Goal: Information Seeking & Learning: Learn about a topic

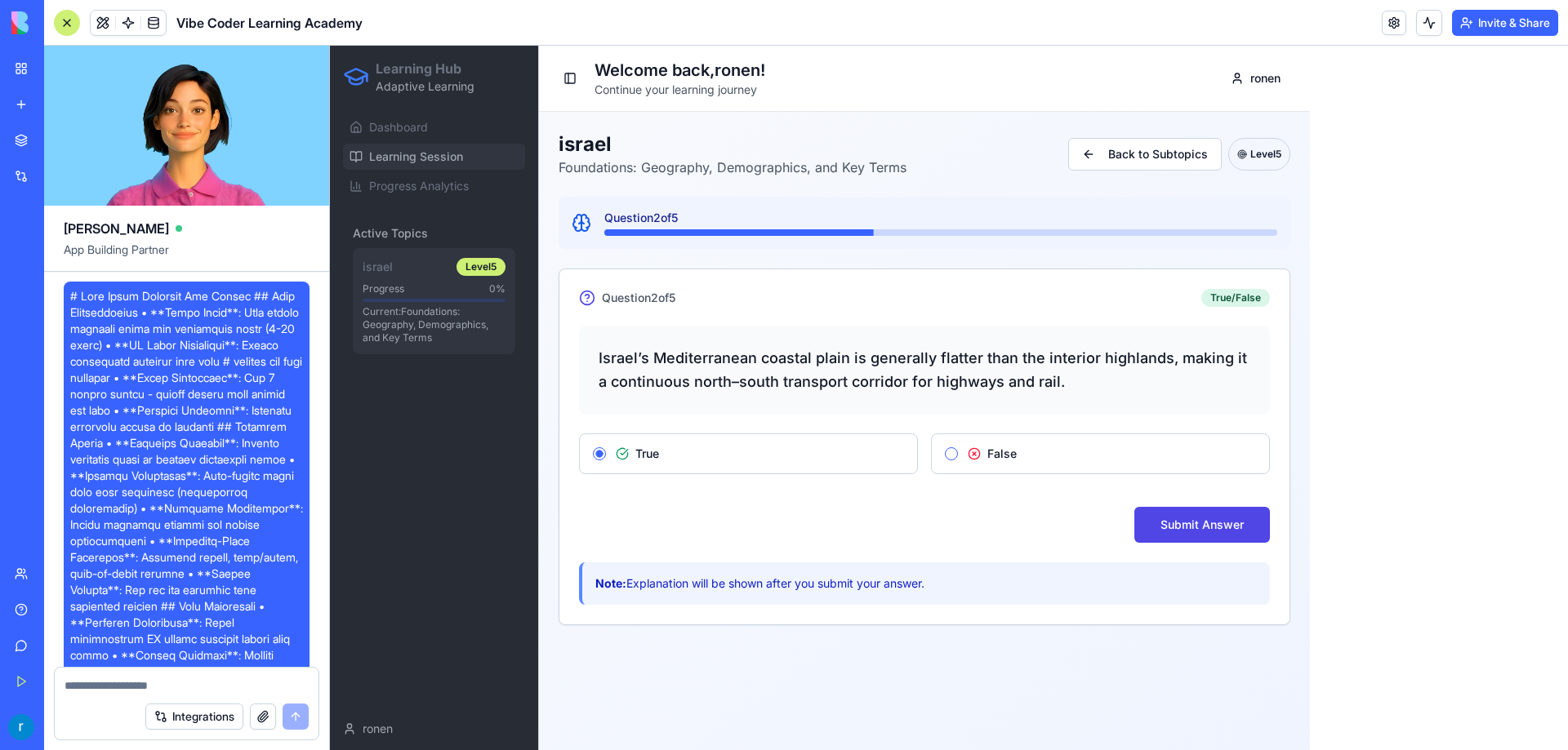
scroll to position [1153, 0]
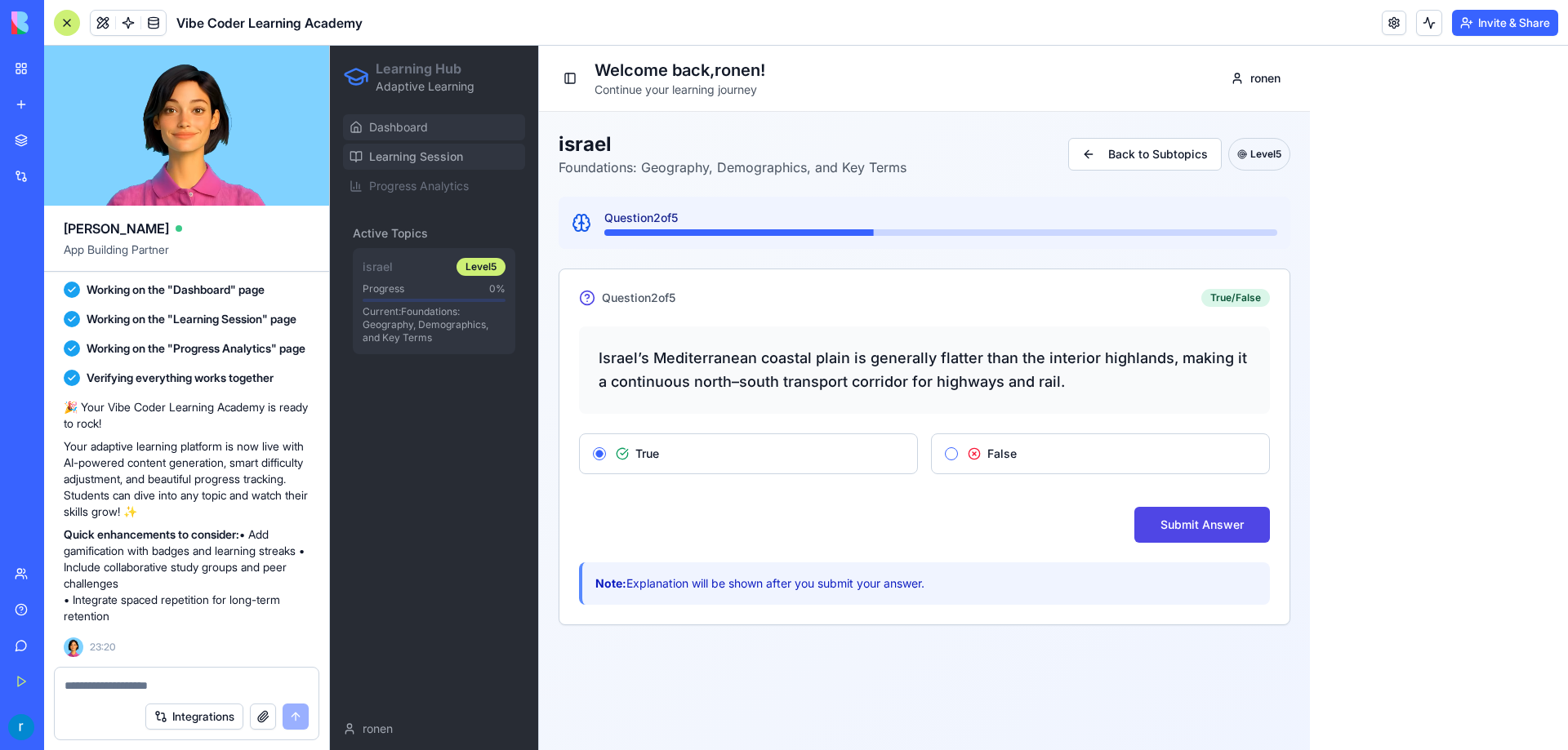
click at [382, 125] on span "Dashboard" at bounding box center [398, 127] width 58 height 17
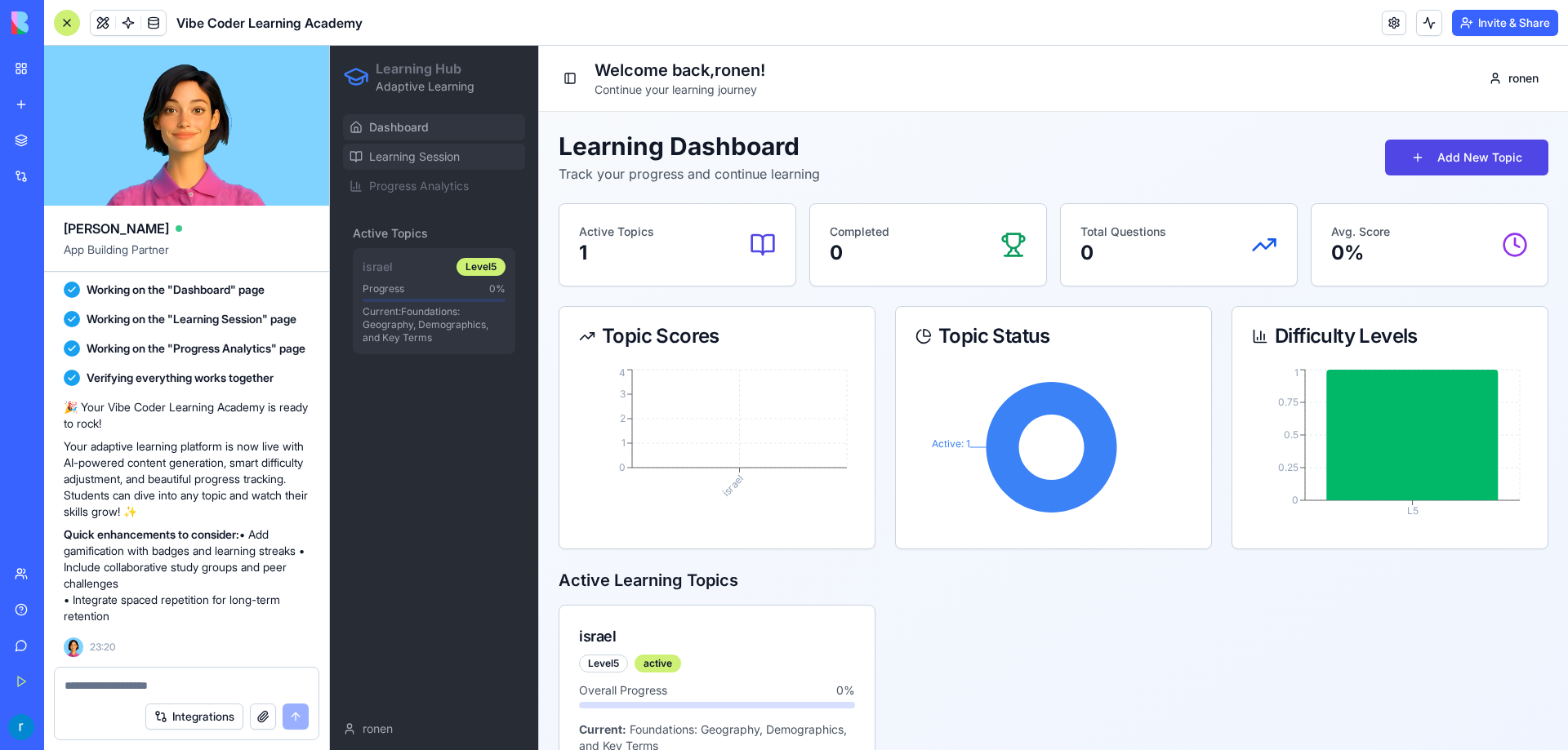
click at [388, 161] on span "Learning Session" at bounding box center [414, 157] width 91 height 17
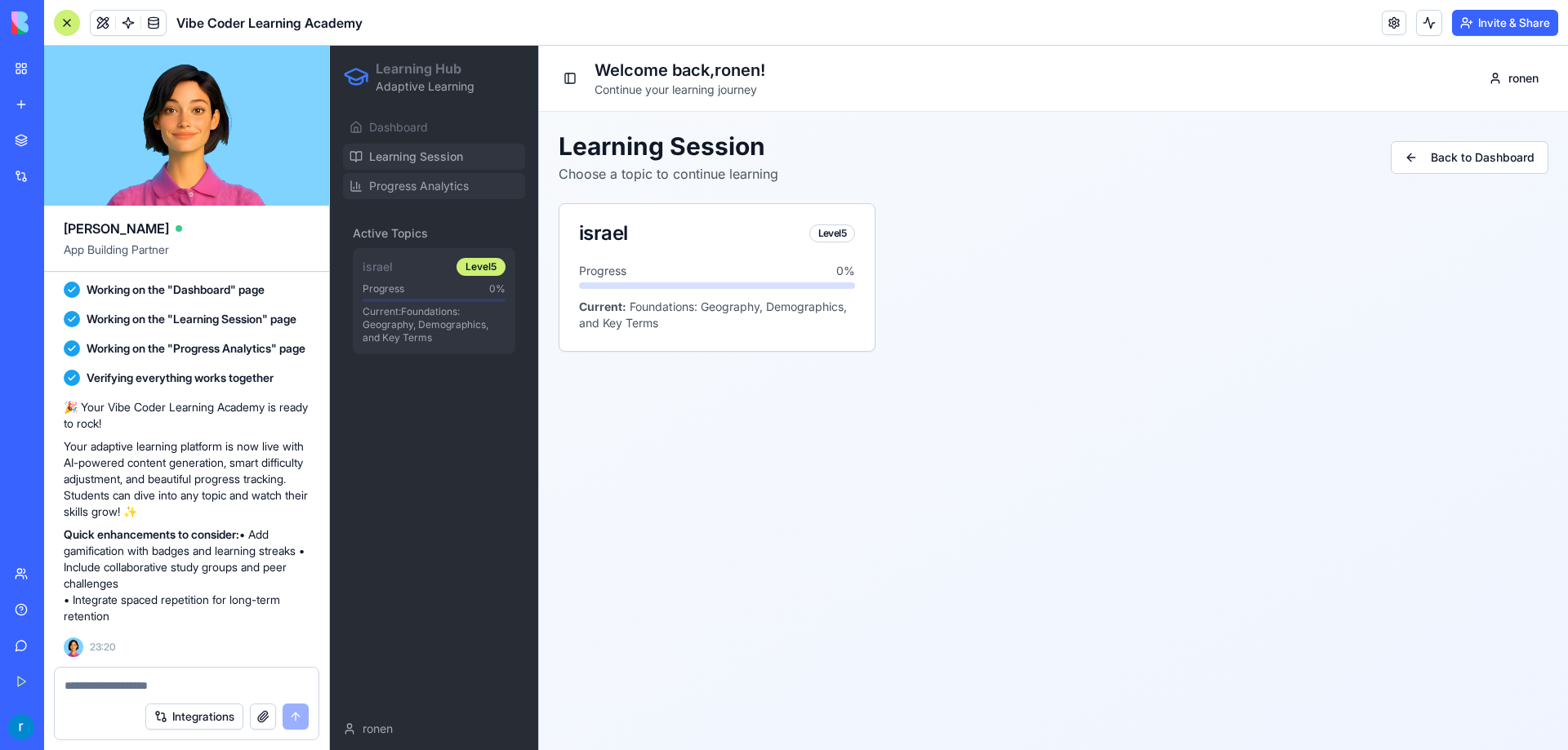
click at [394, 186] on span "Progress Analytics" at bounding box center [419, 186] width 99 height 17
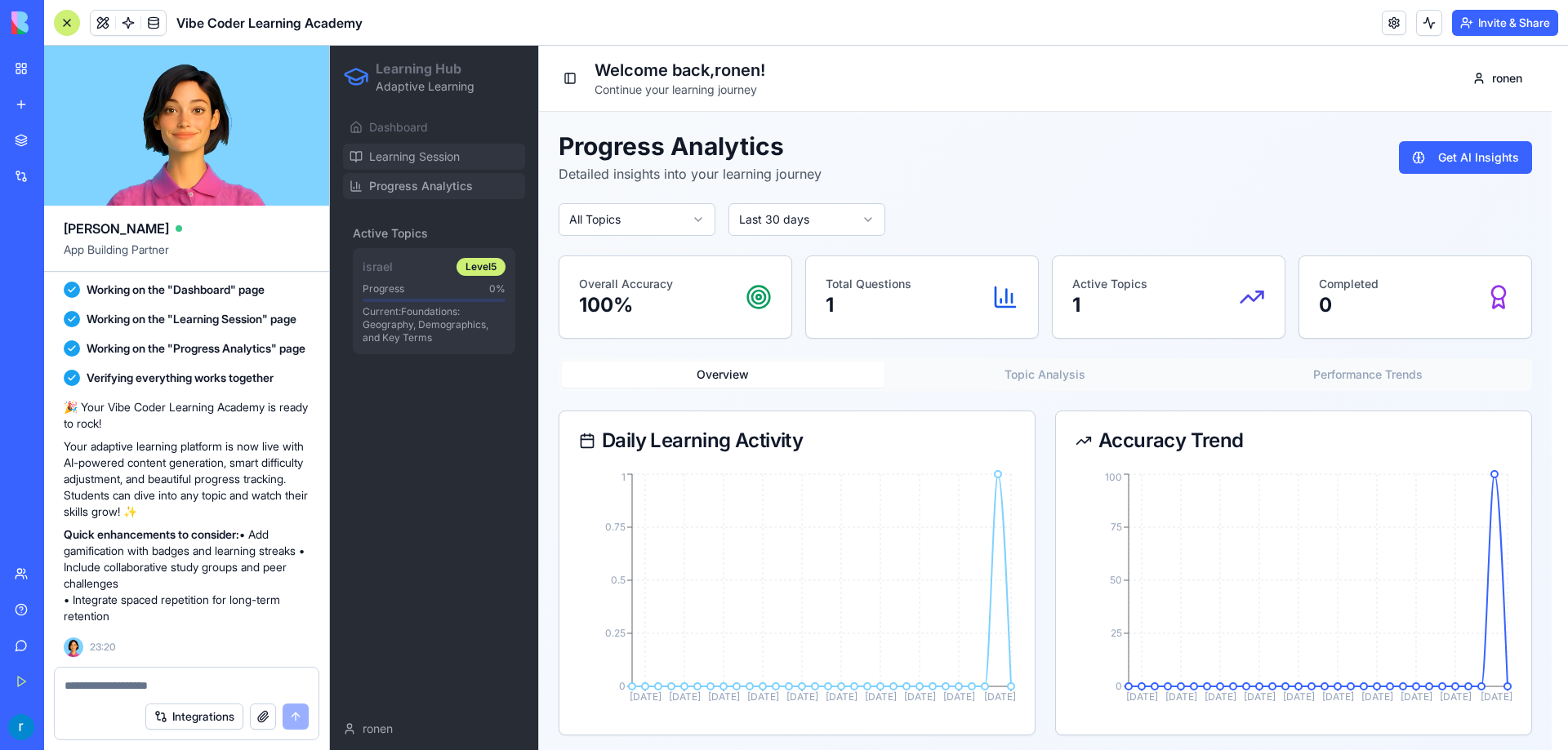
click at [390, 150] on span "Learning Session" at bounding box center [414, 157] width 91 height 17
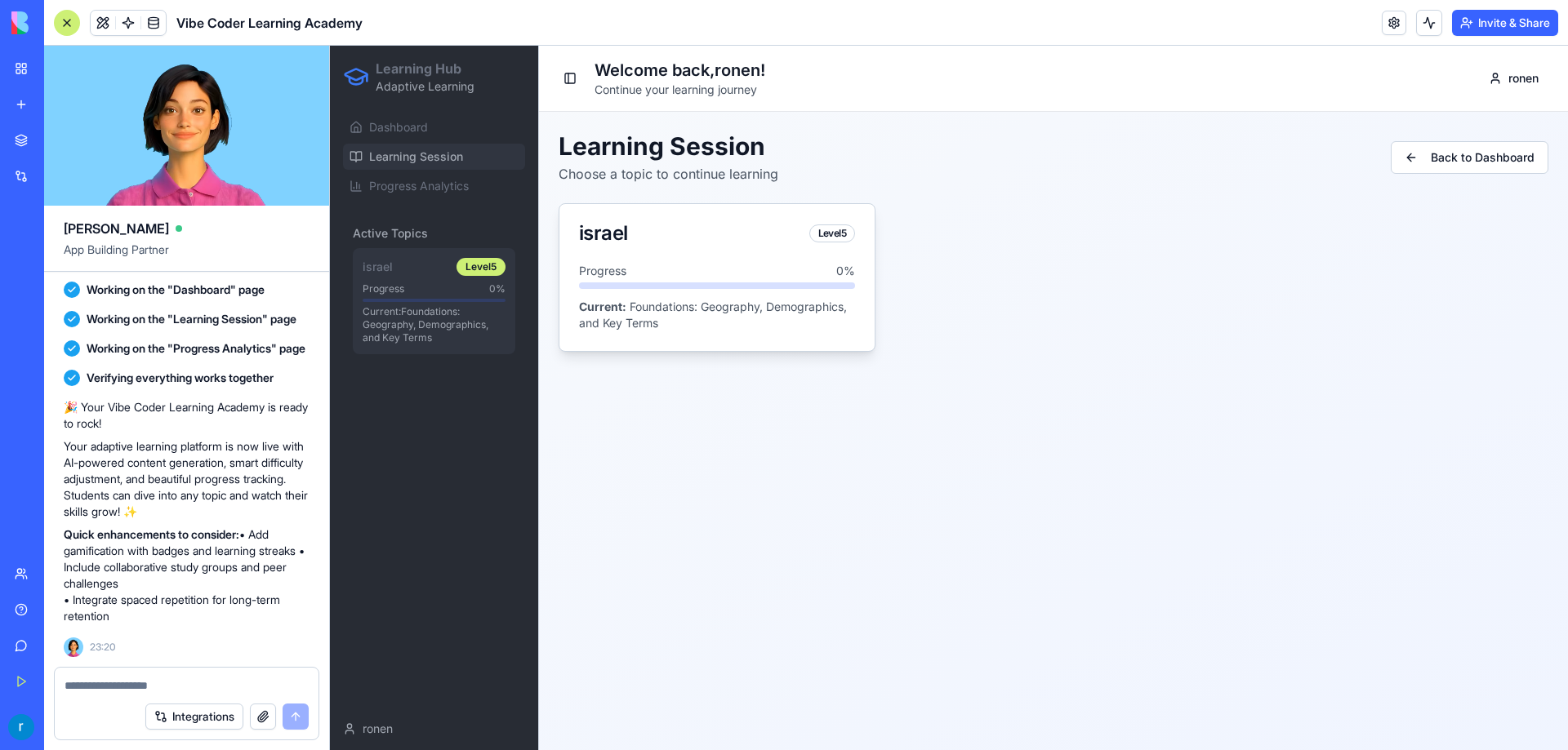
click at [661, 294] on div "Progress 0 % Current: Foundations: Geography, Demographics, and Key Terms" at bounding box center [717, 297] width 276 height 68
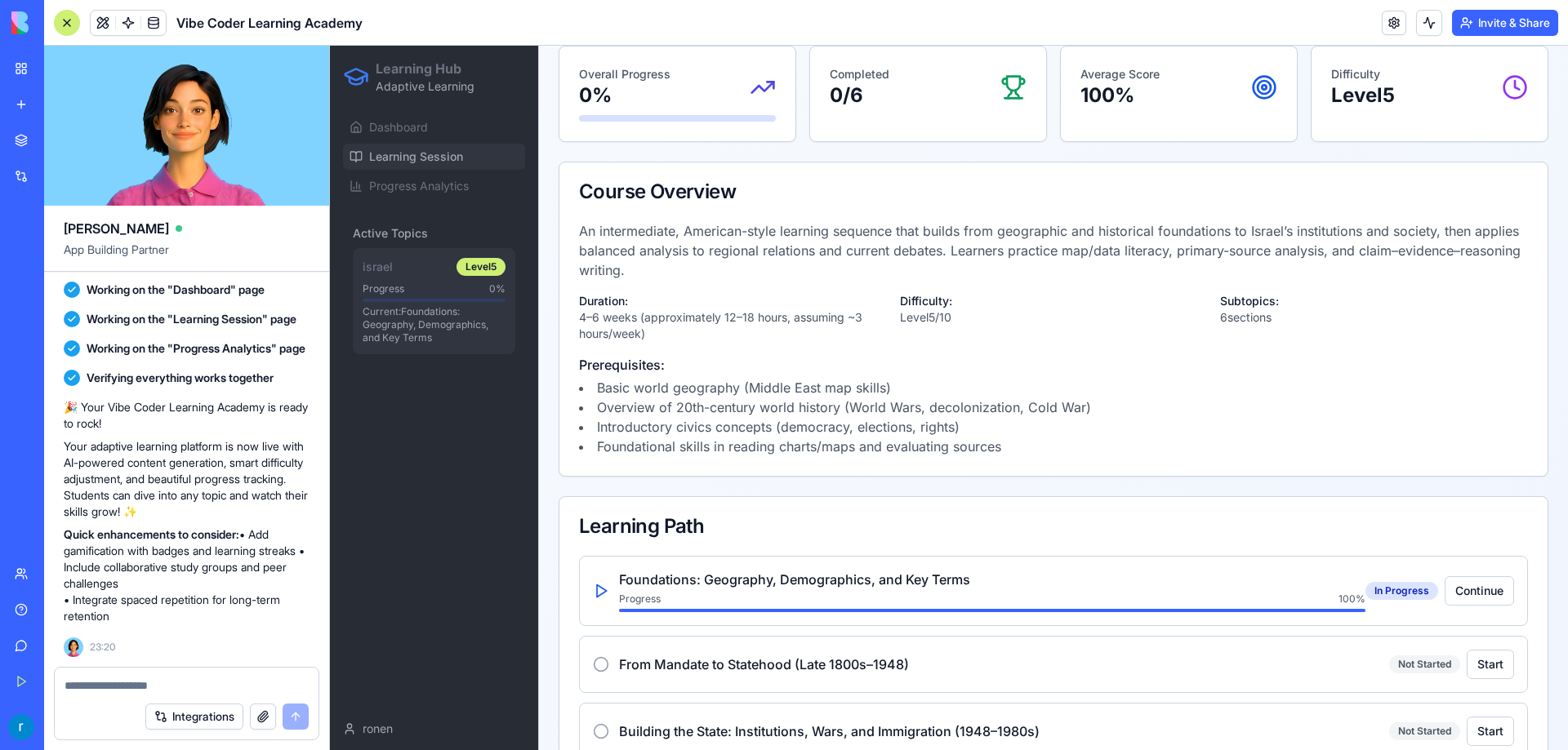
scroll to position [409, 0]
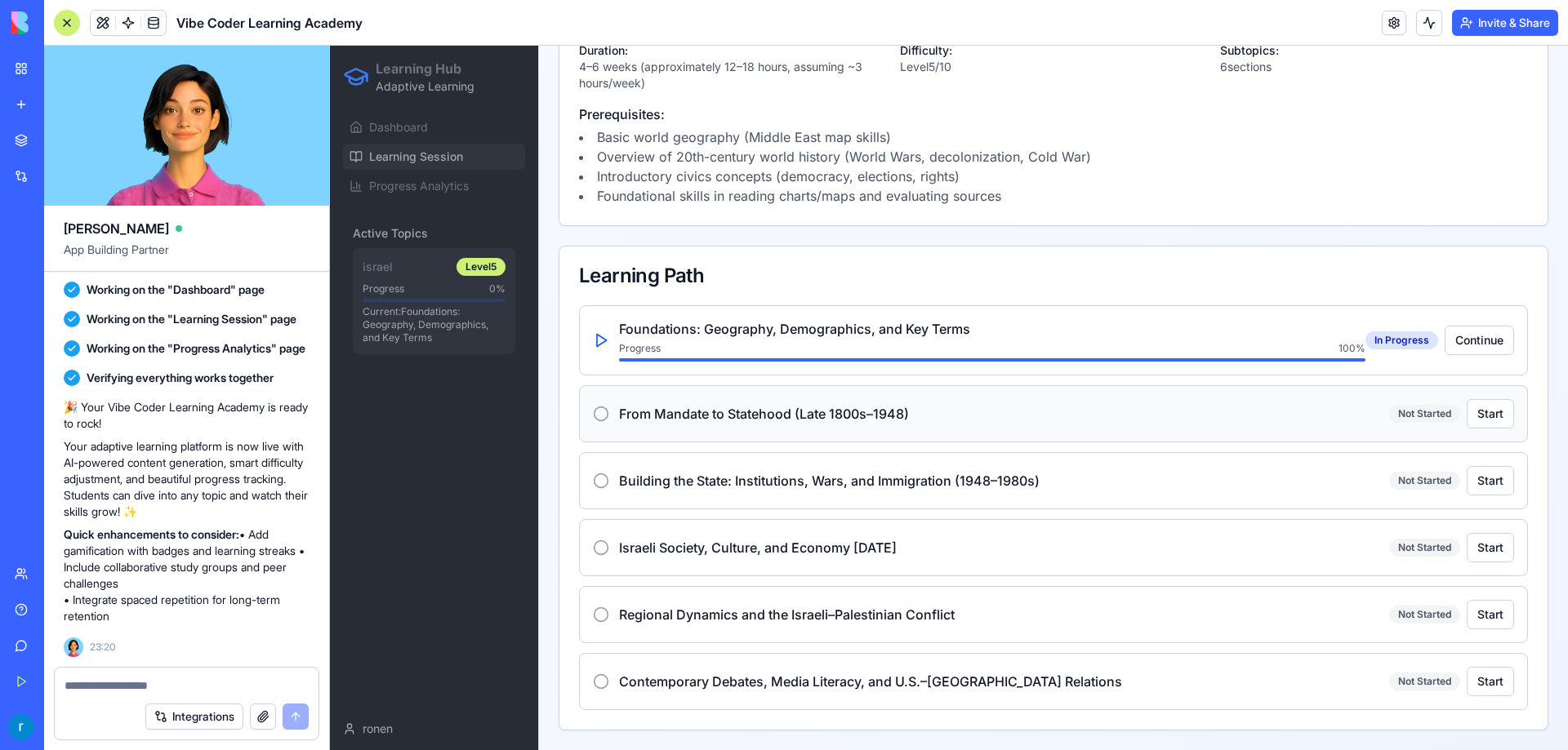
click at [794, 417] on h4 "From Mandate to Statehood (Late 1800s–1948)" at bounding box center [1003, 413] width 770 height 19
click at [600, 418] on icon at bounding box center [601, 413] width 17 height 17
click at [602, 413] on icon at bounding box center [601, 413] width 17 height 17
click at [600, 416] on icon at bounding box center [601, 413] width 17 height 17
click at [1476, 554] on button "Start" at bounding box center [1490, 548] width 48 height 29
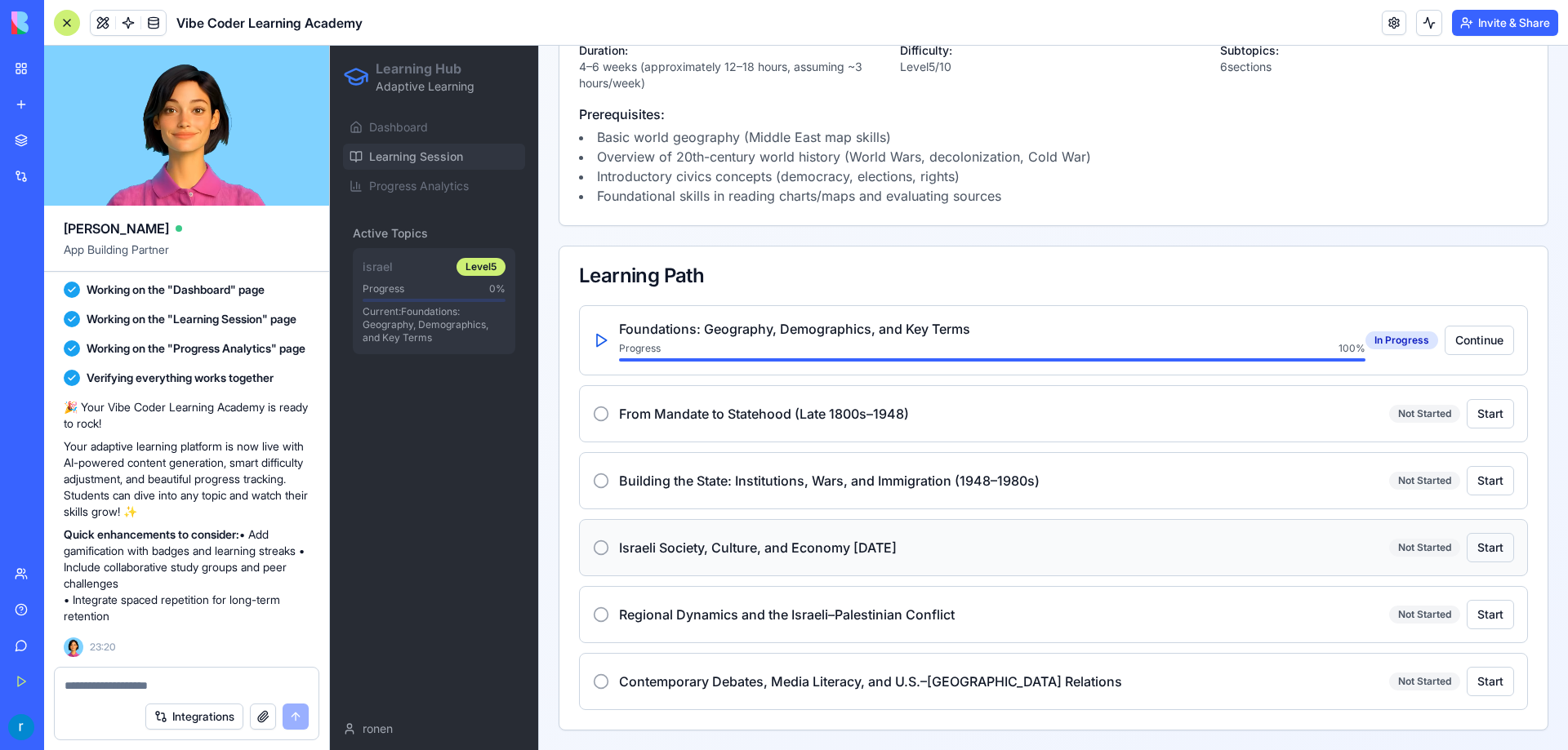
scroll to position [0, 0]
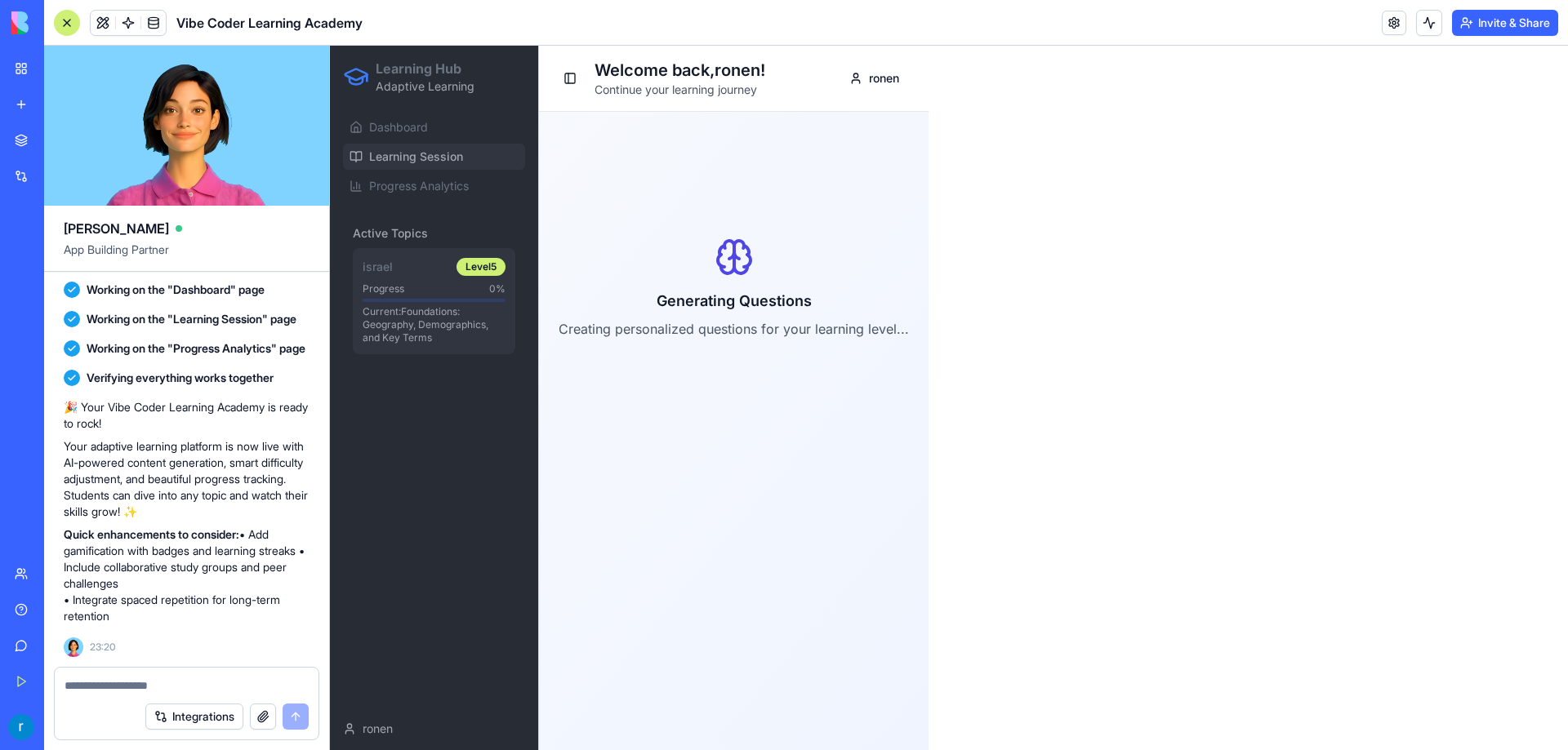
click at [1388, 18] on link at bounding box center [1394, 22] width 24 height 24
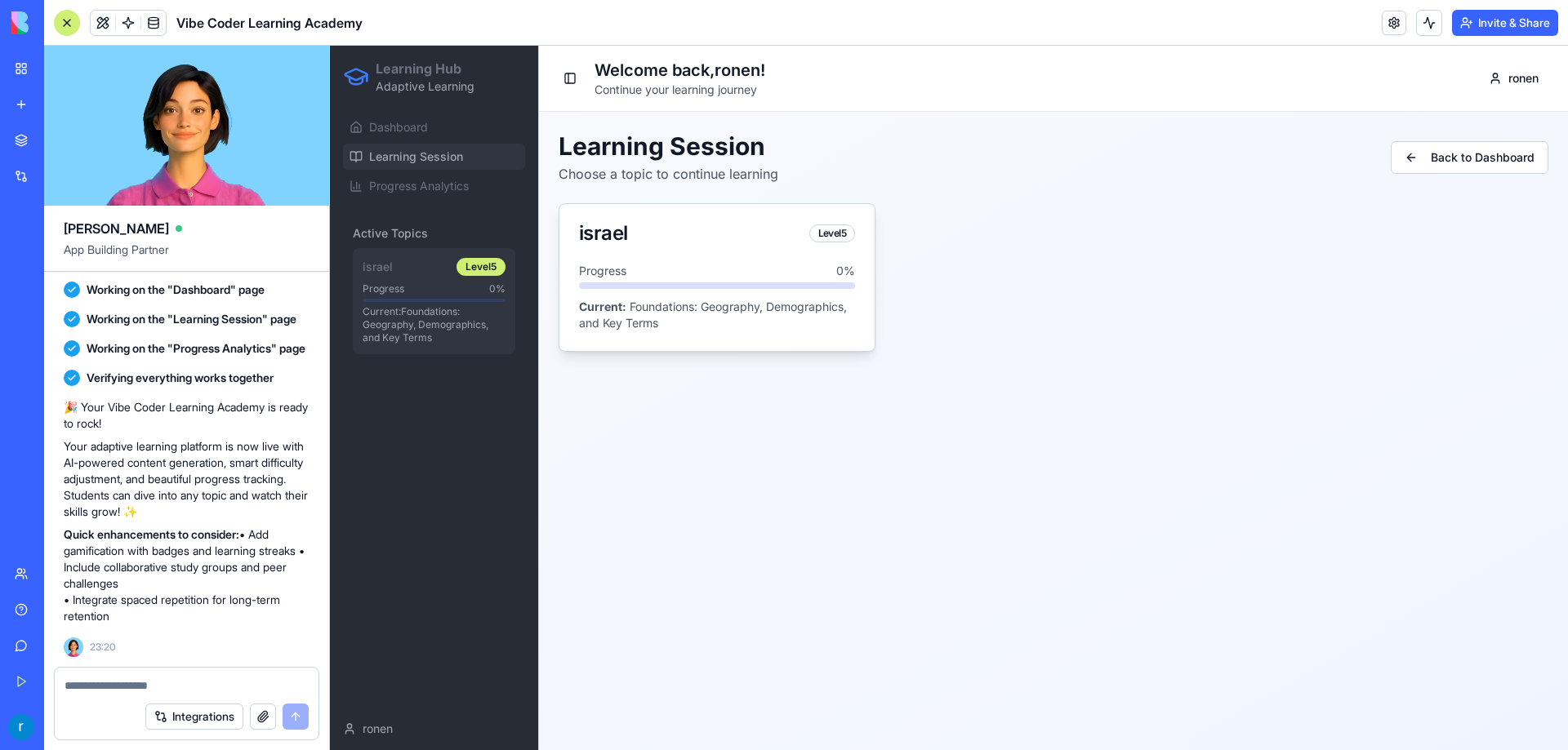
click at [673, 281] on div "Progress 0 %" at bounding box center [717, 275] width 276 height 26
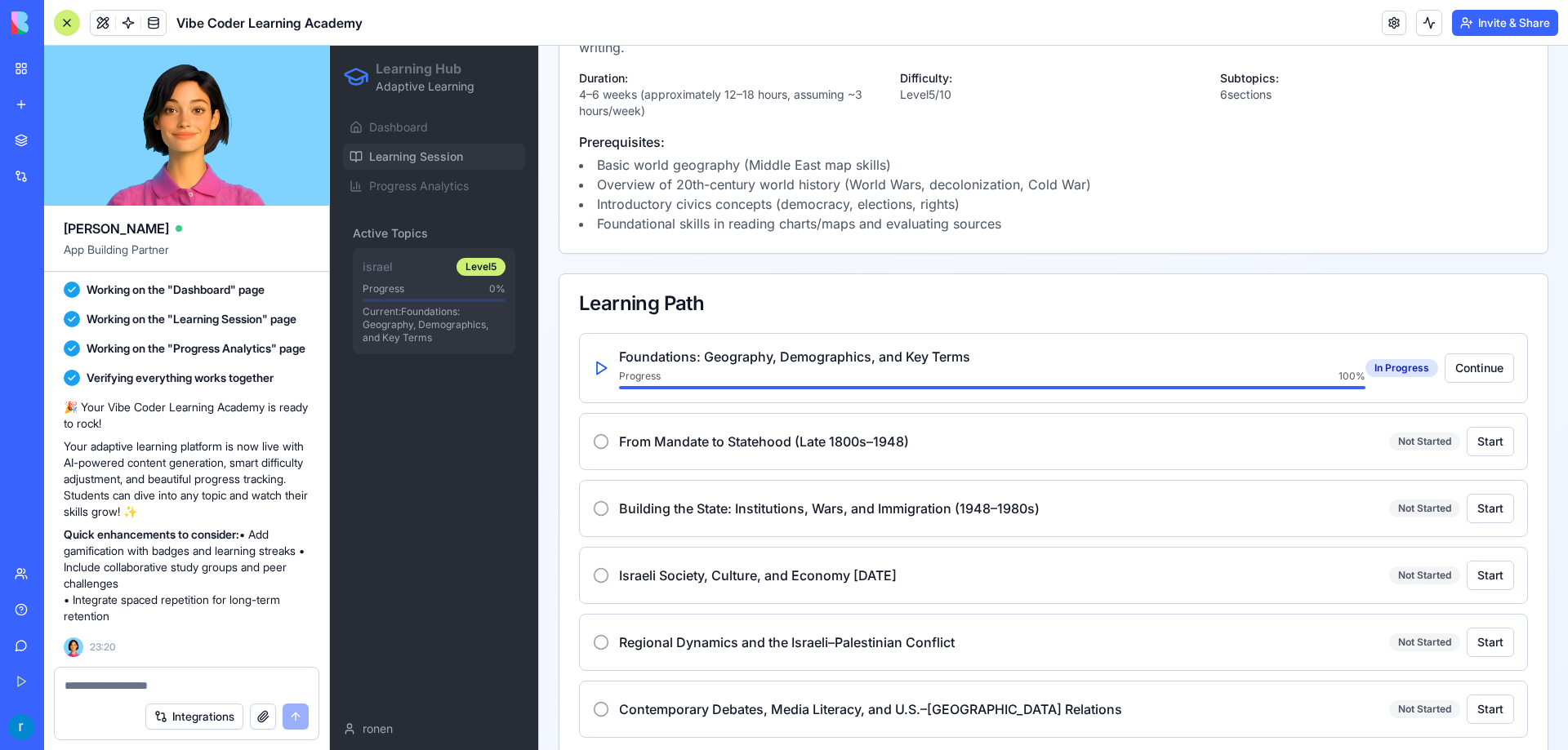
scroll to position [409, 0]
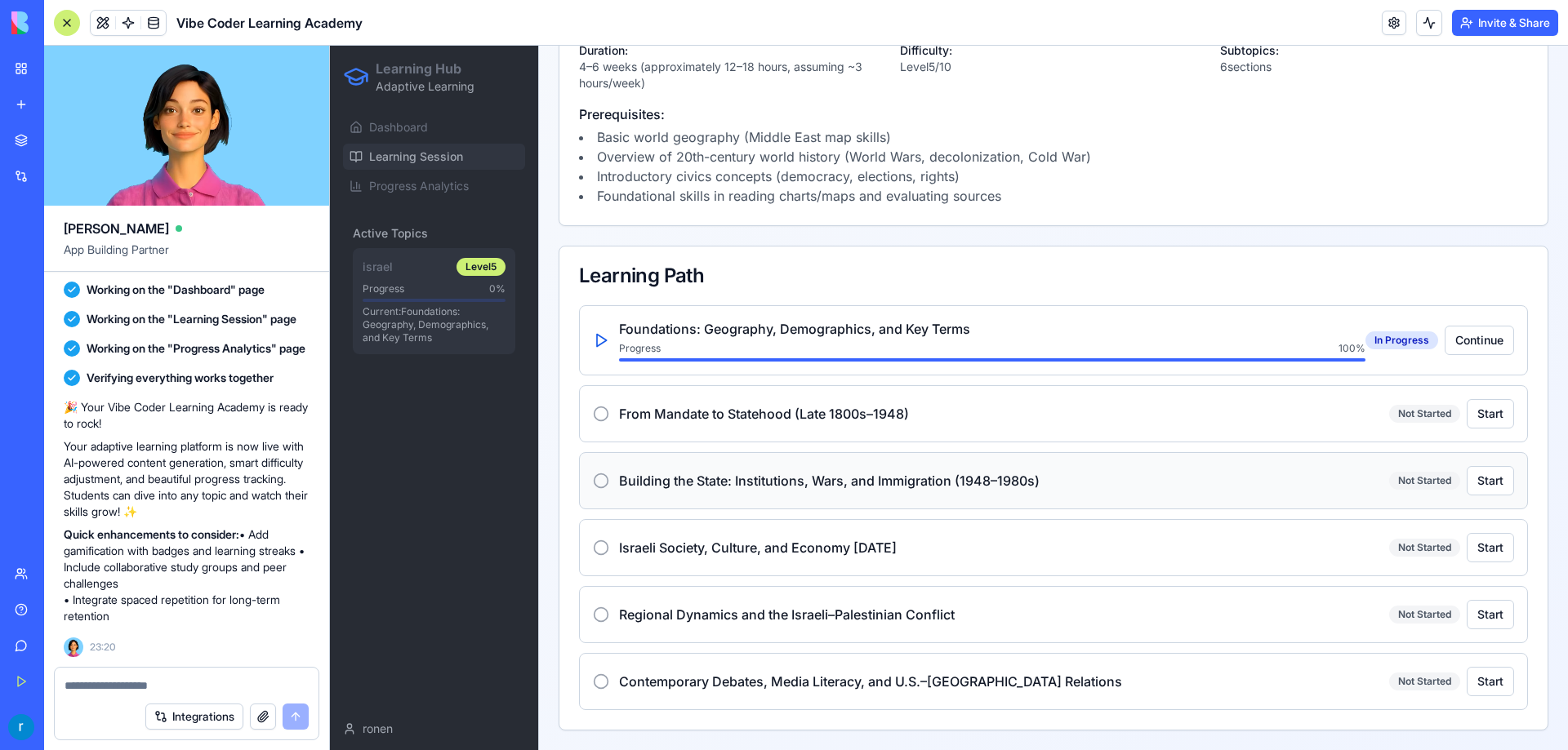
click at [596, 482] on icon at bounding box center [601, 481] width 17 height 17
click at [602, 411] on icon at bounding box center [601, 413] width 17 height 17
click at [597, 417] on icon at bounding box center [601, 413] width 17 height 17
click at [276, 678] on textarea at bounding box center [186, 685] width 244 height 17
click at [1477, 420] on button "Start" at bounding box center [1490, 413] width 48 height 29
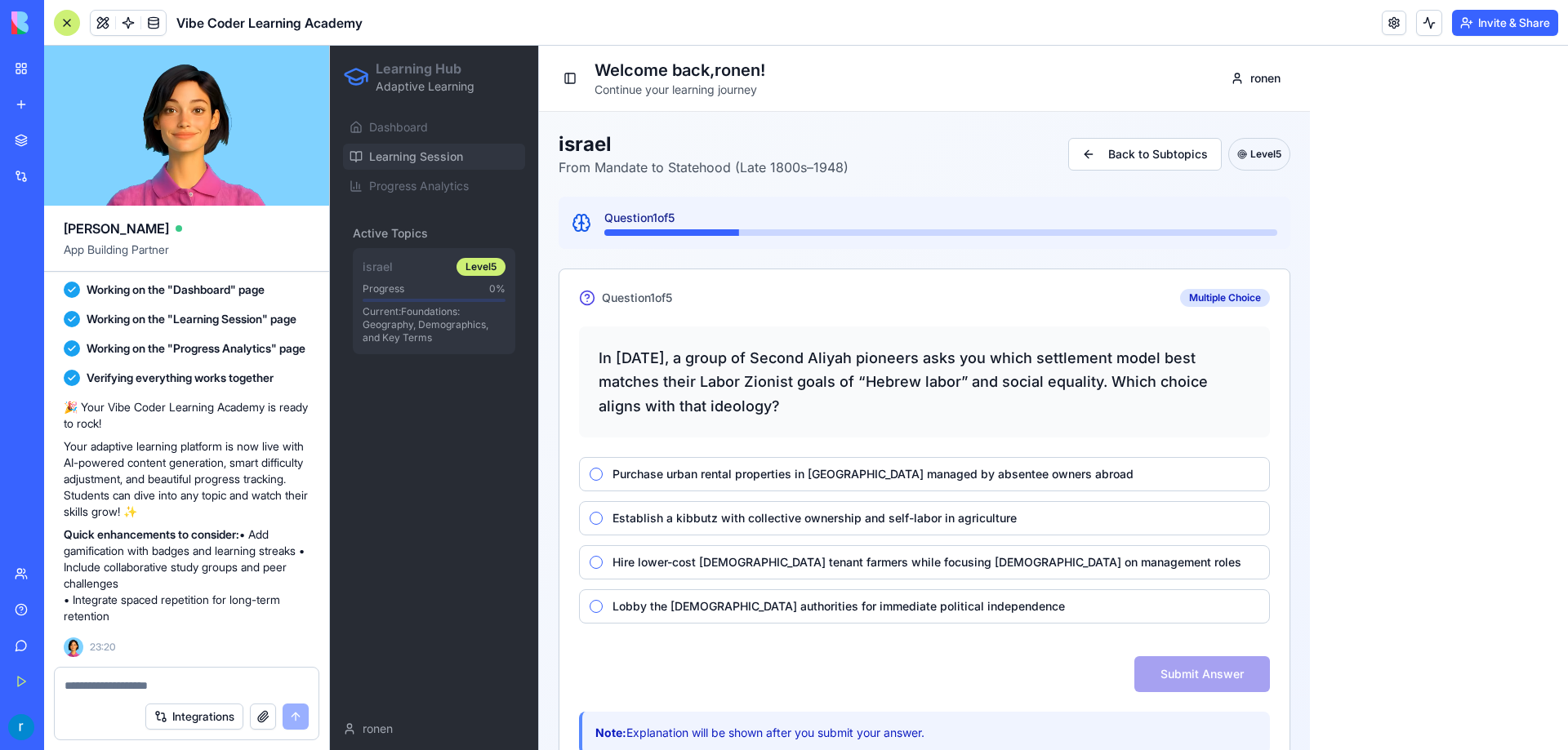
scroll to position [44, 0]
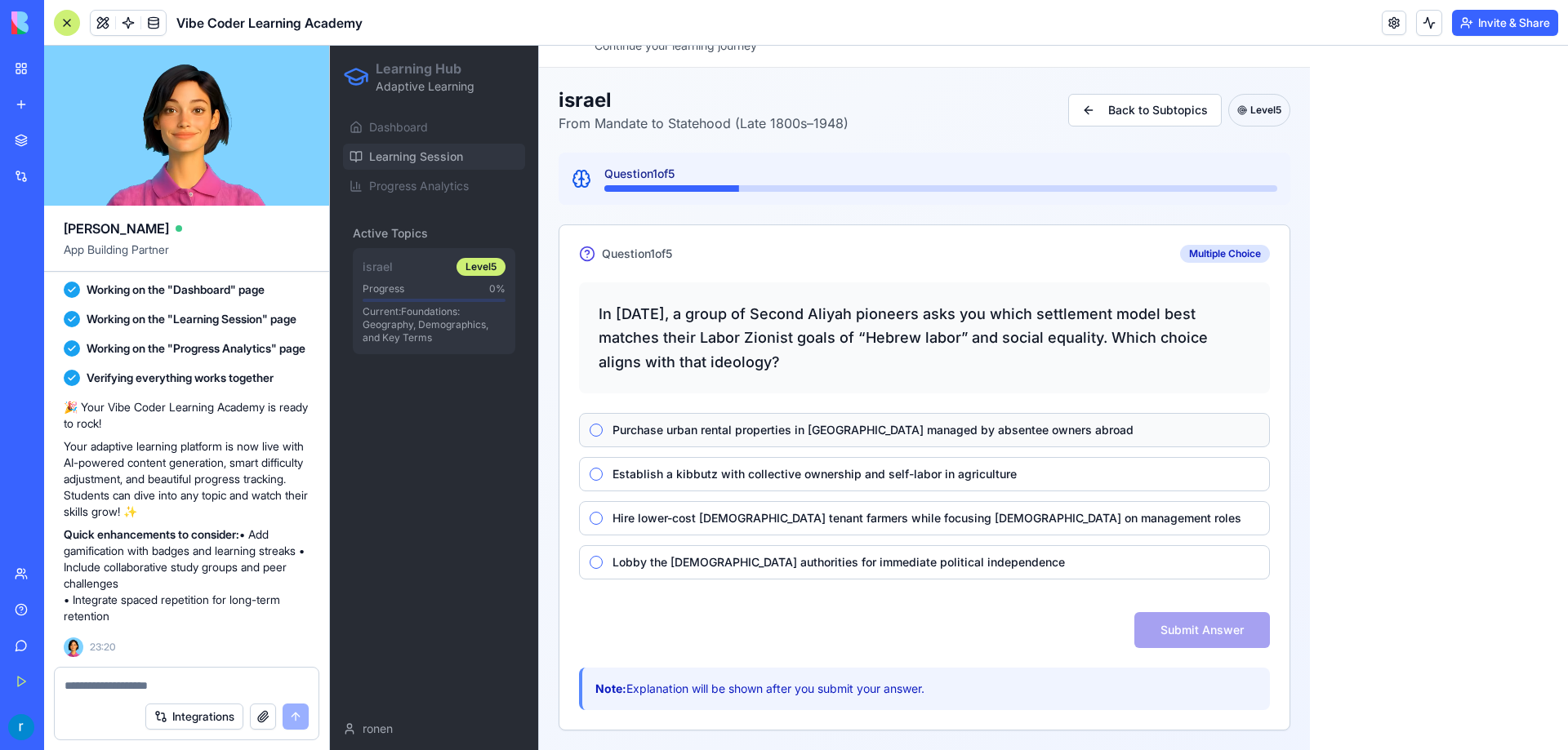
click at [791, 436] on label "Purchase urban rental properties in Jaffa managed by absentee owners abroad" at bounding box center [935, 430] width 647 height 12
click at [602, 436] on button "Purchase urban rental properties in Jaffa managed by absentee owners abroad" at bounding box center [596, 429] width 13 height 13
click at [1165, 627] on button "Submit Answer" at bounding box center [1201, 629] width 135 height 36
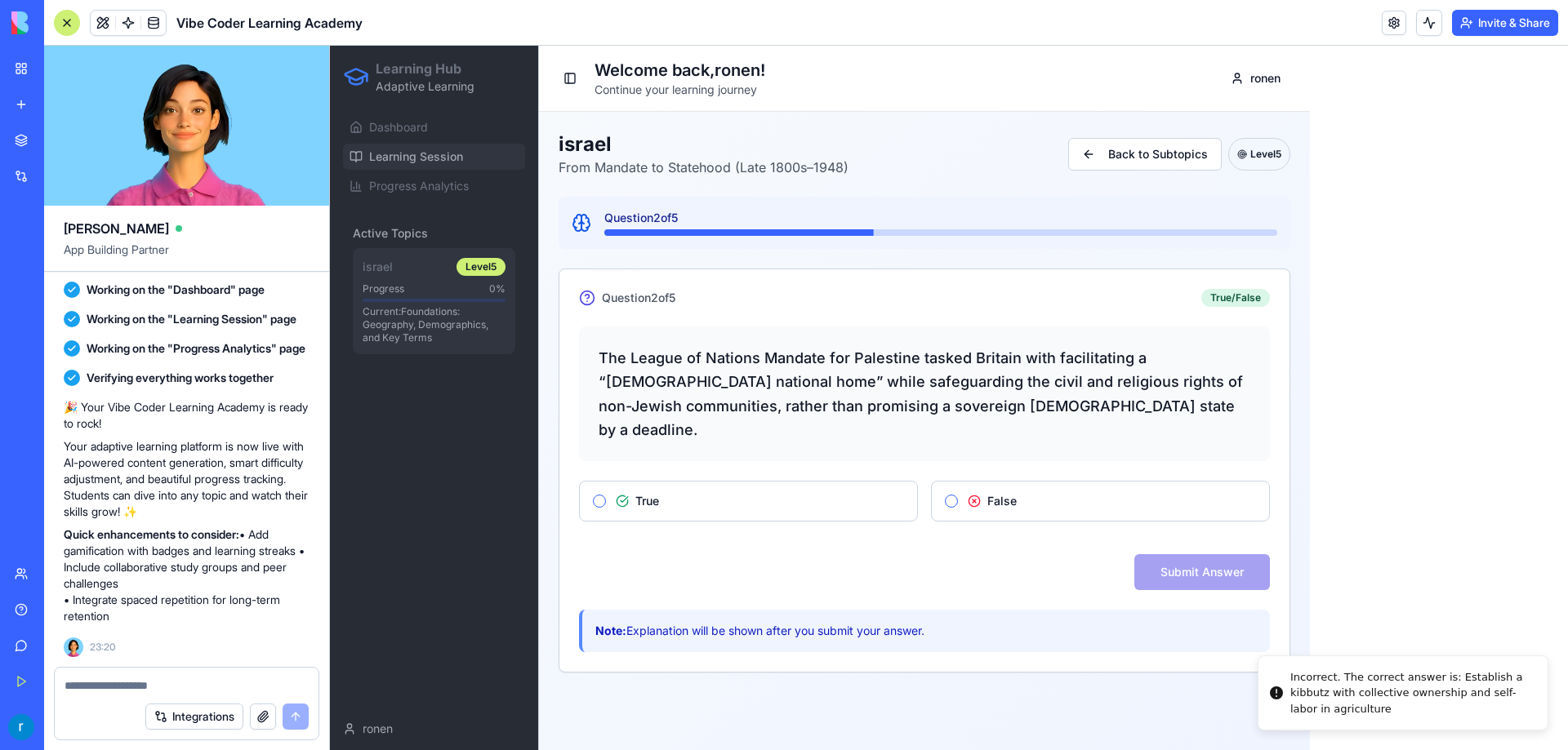
scroll to position [0, 0]
click at [1109, 149] on button "Back to Subtopics" at bounding box center [1146, 155] width 154 height 33
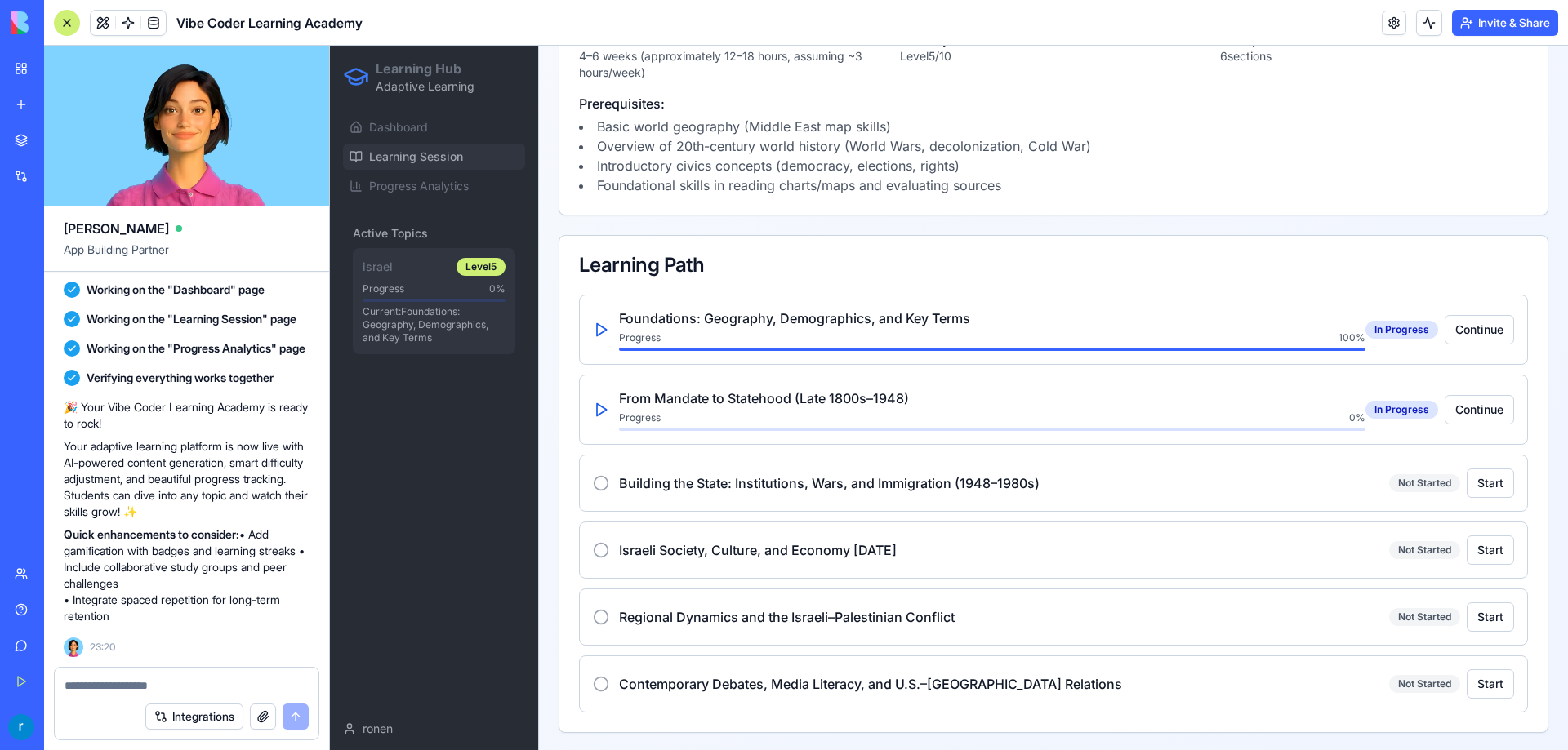
scroll to position [421, 0]
click at [1446, 412] on button "Continue" at bounding box center [1478, 408] width 69 height 29
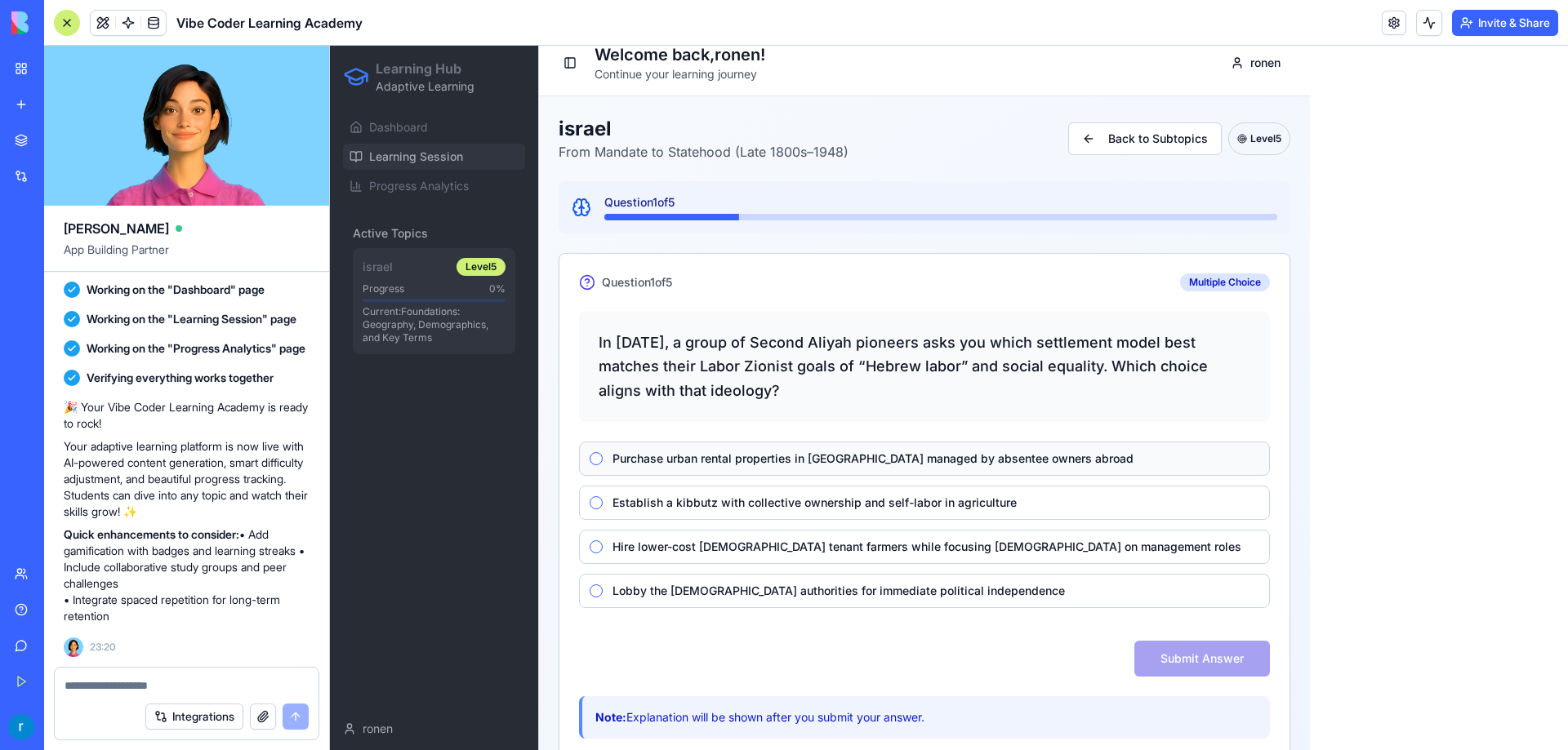
scroll to position [0, 0]
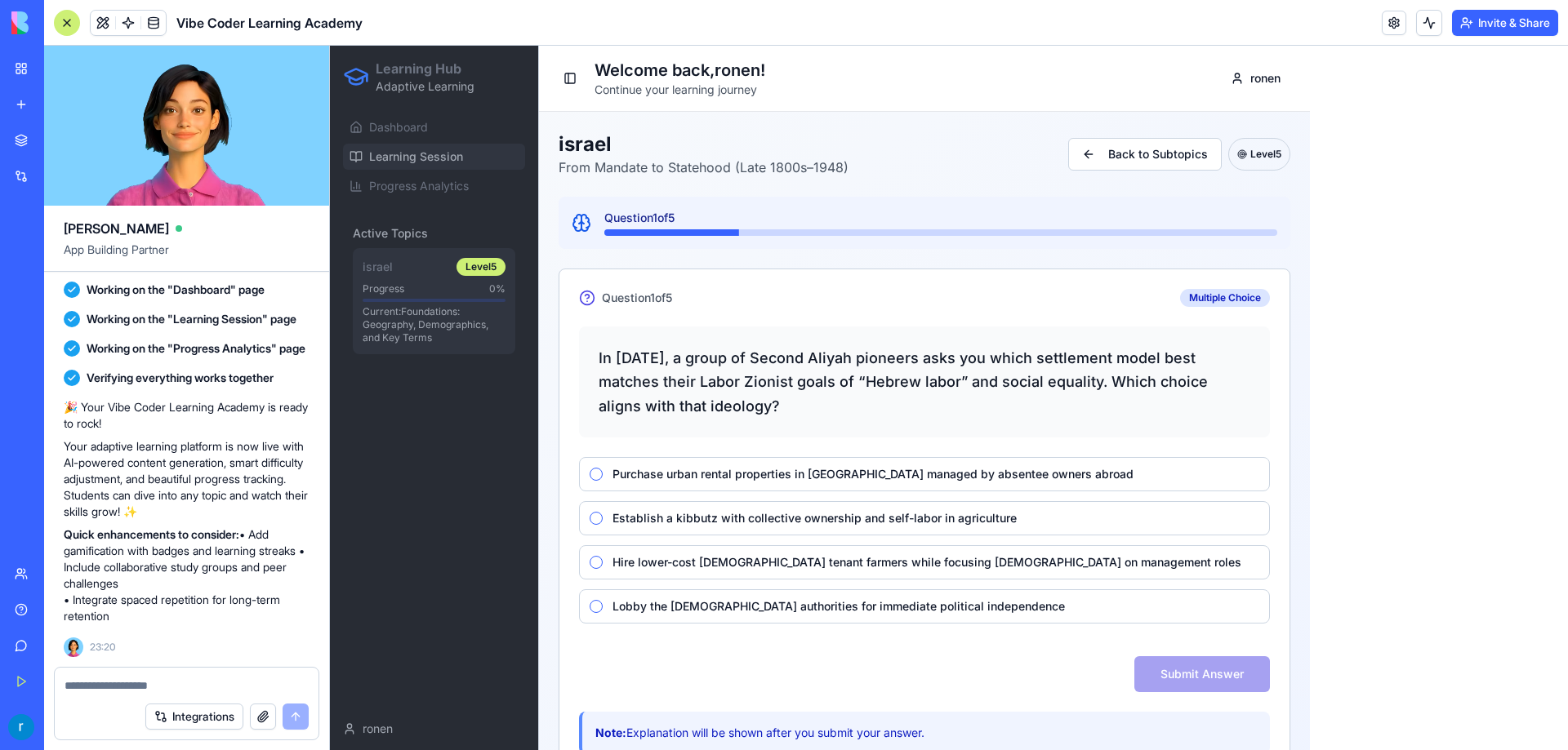
click at [1480, 28] on button "Invite & Share" at bounding box center [1505, 22] width 106 height 26
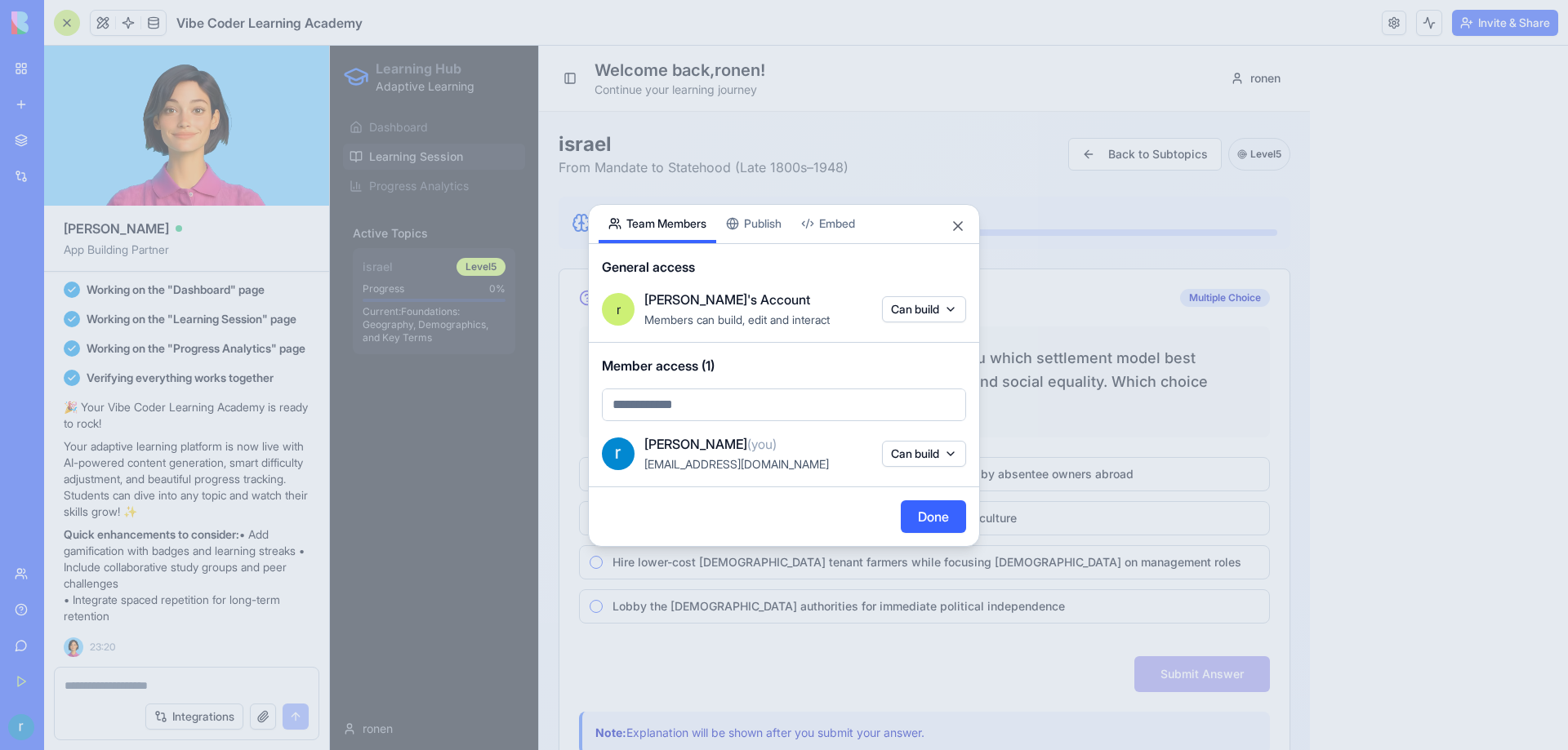
click at [756, 224] on div "Share App Team Members Publish Embed General access r ronen's Account Members c…" at bounding box center [784, 375] width 392 height 342
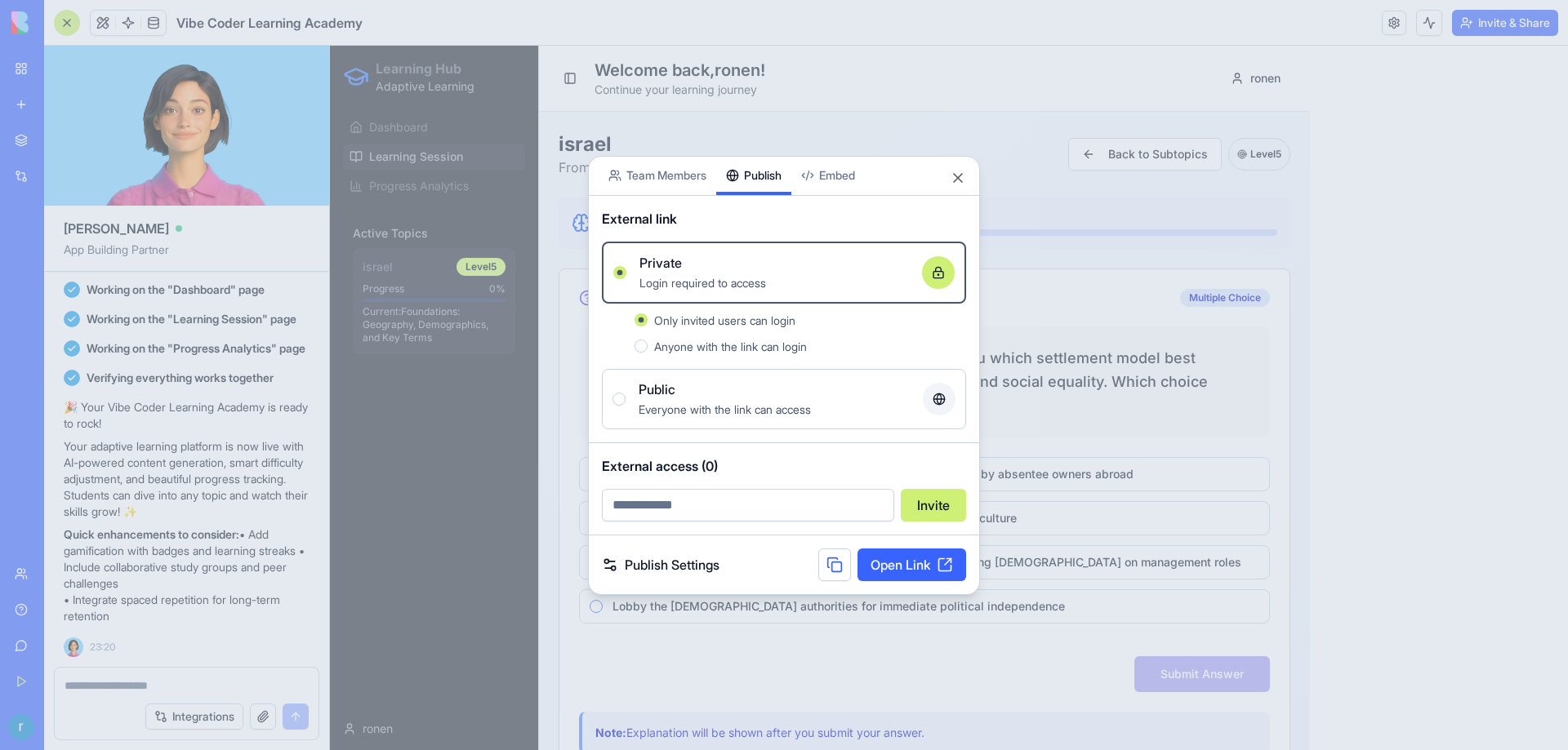
click at [688, 569] on link "Publish Settings" at bounding box center [660, 565] width 118 height 19
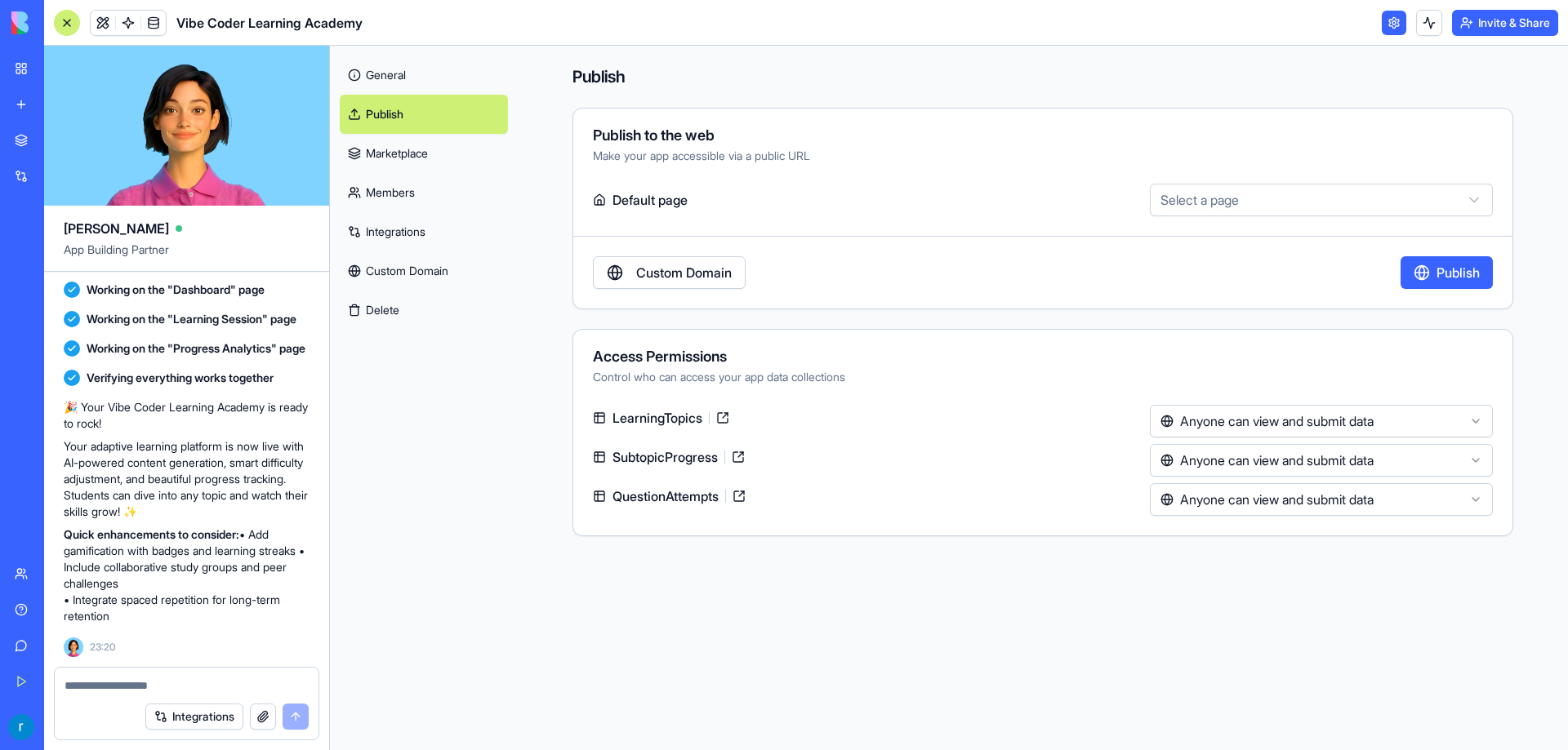
click at [675, 262] on link "Custom Domain" at bounding box center [669, 272] width 153 height 33
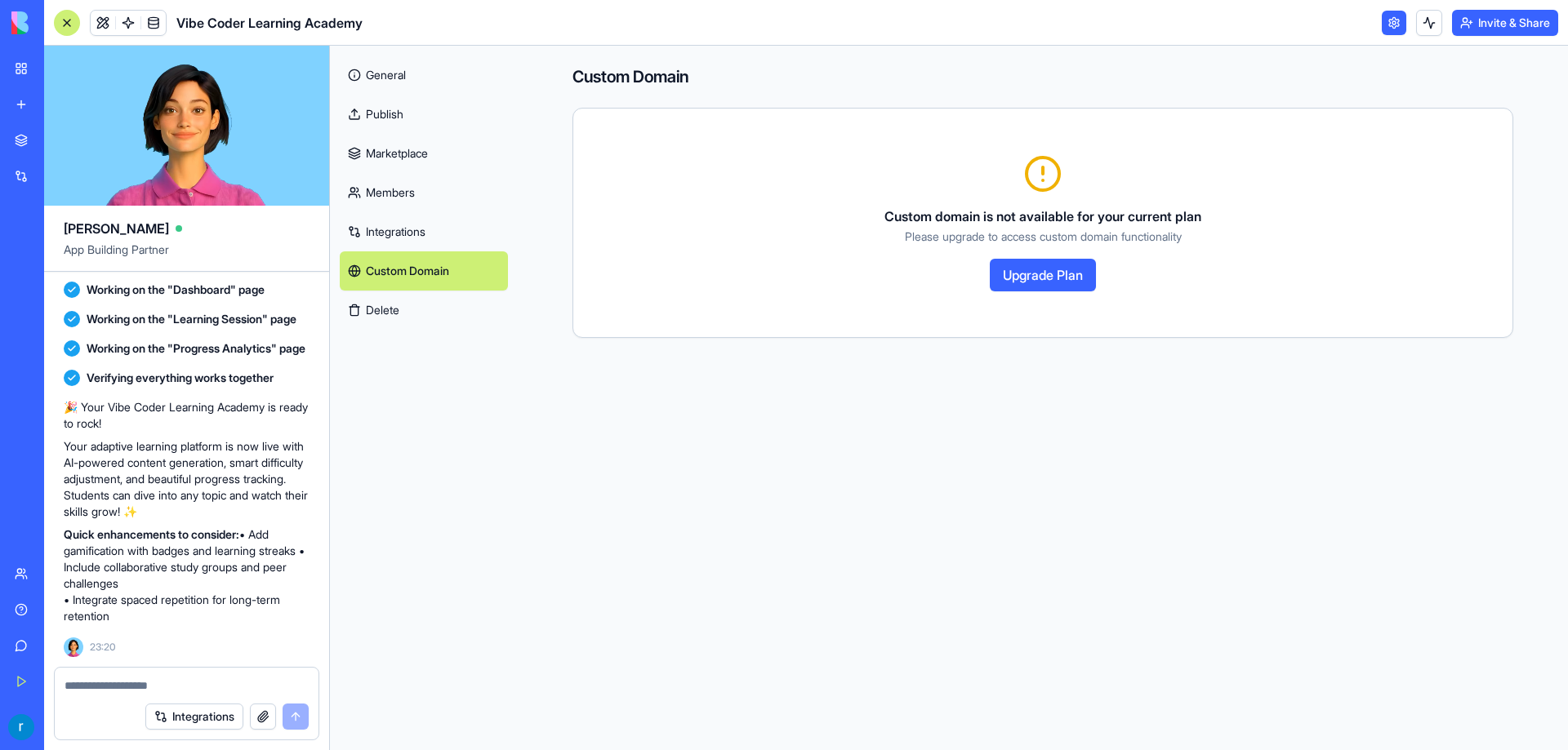
click at [28, 19] on img at bounding box center [62, 22] width 101 height 22
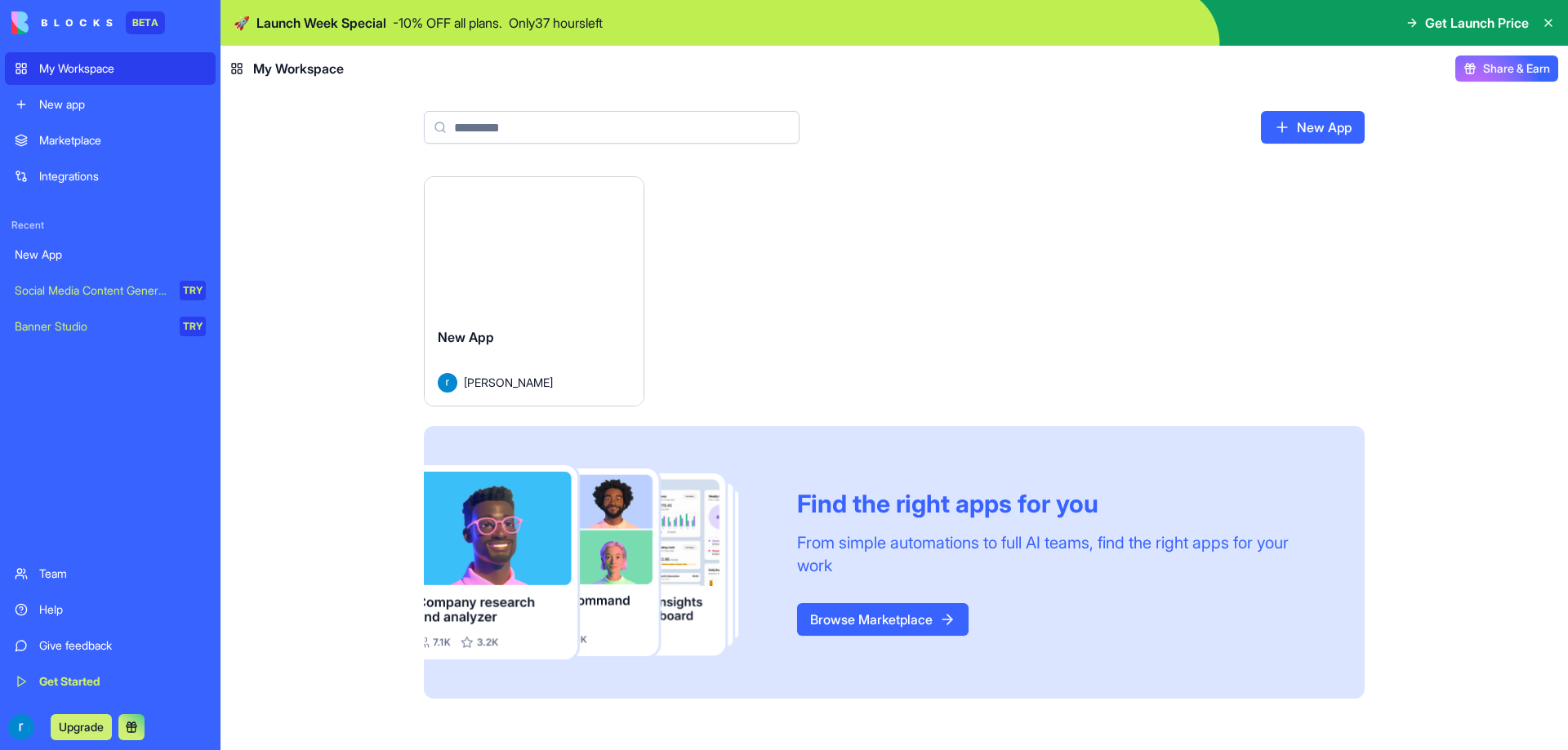
click at [97, 145] on div "Marketplace" at bounding box center [122, 140] width 166 height 17
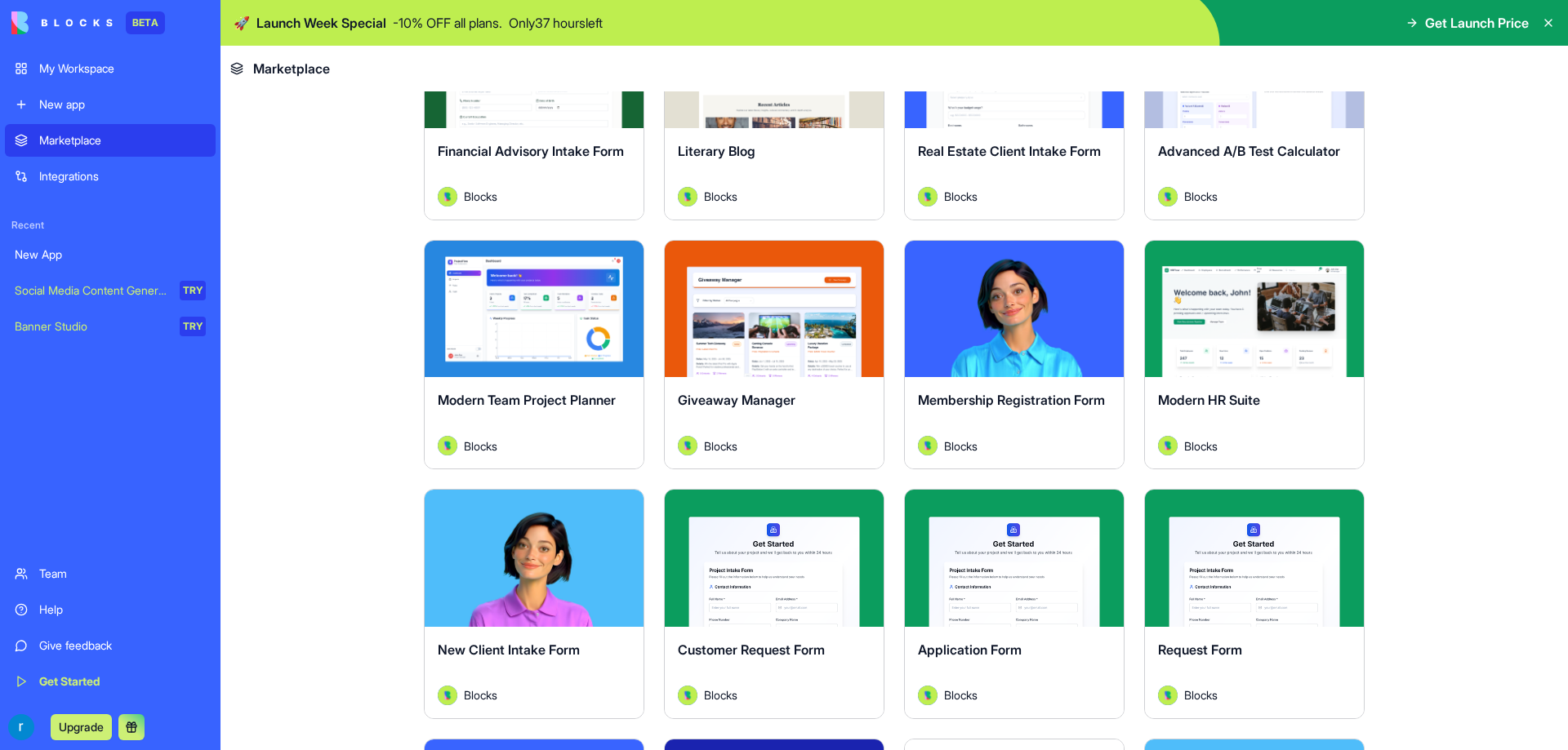
scroll to position [2612, 0]
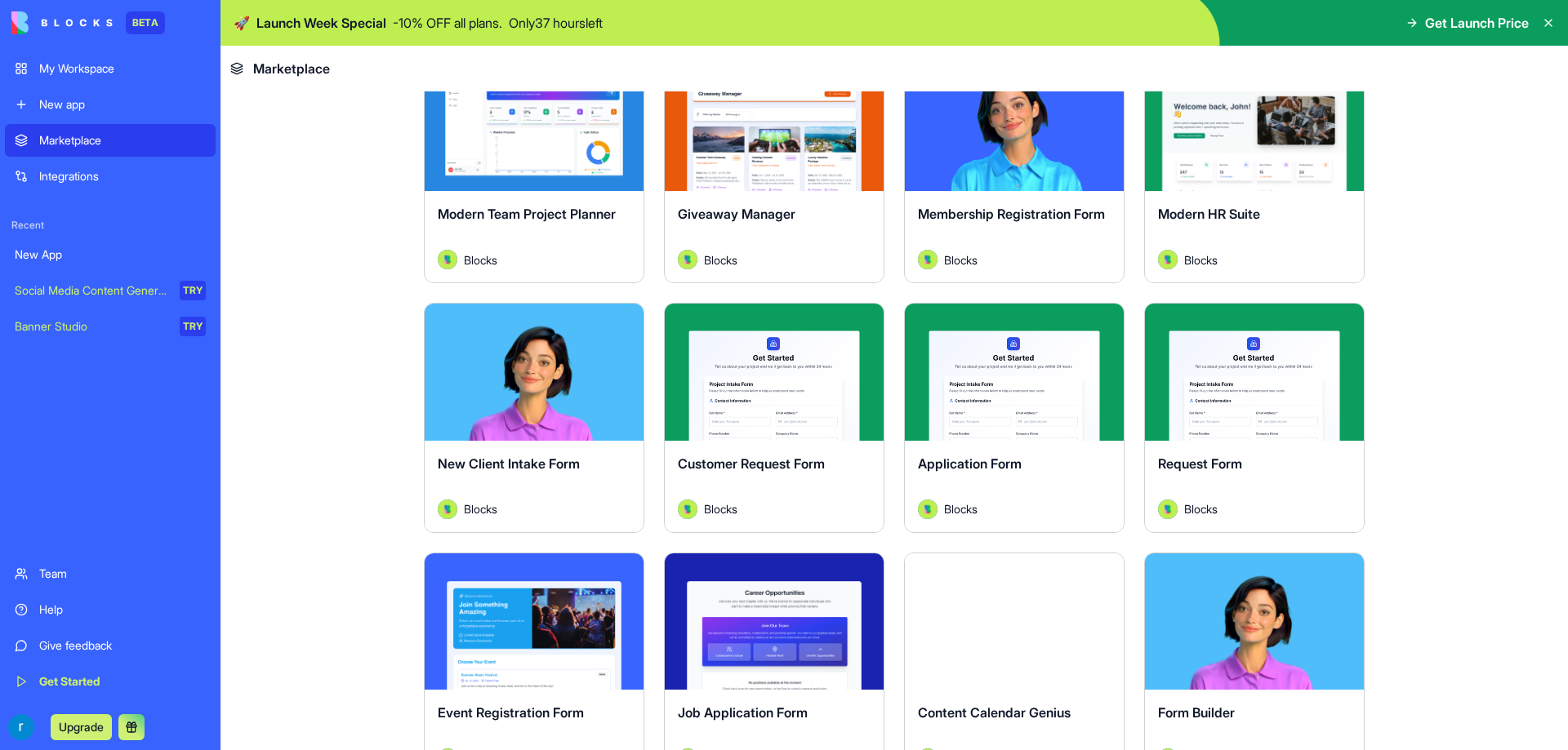
click at [103, 64] on div "My Workspace" at bounding box center [122, 68] width 166 height 17
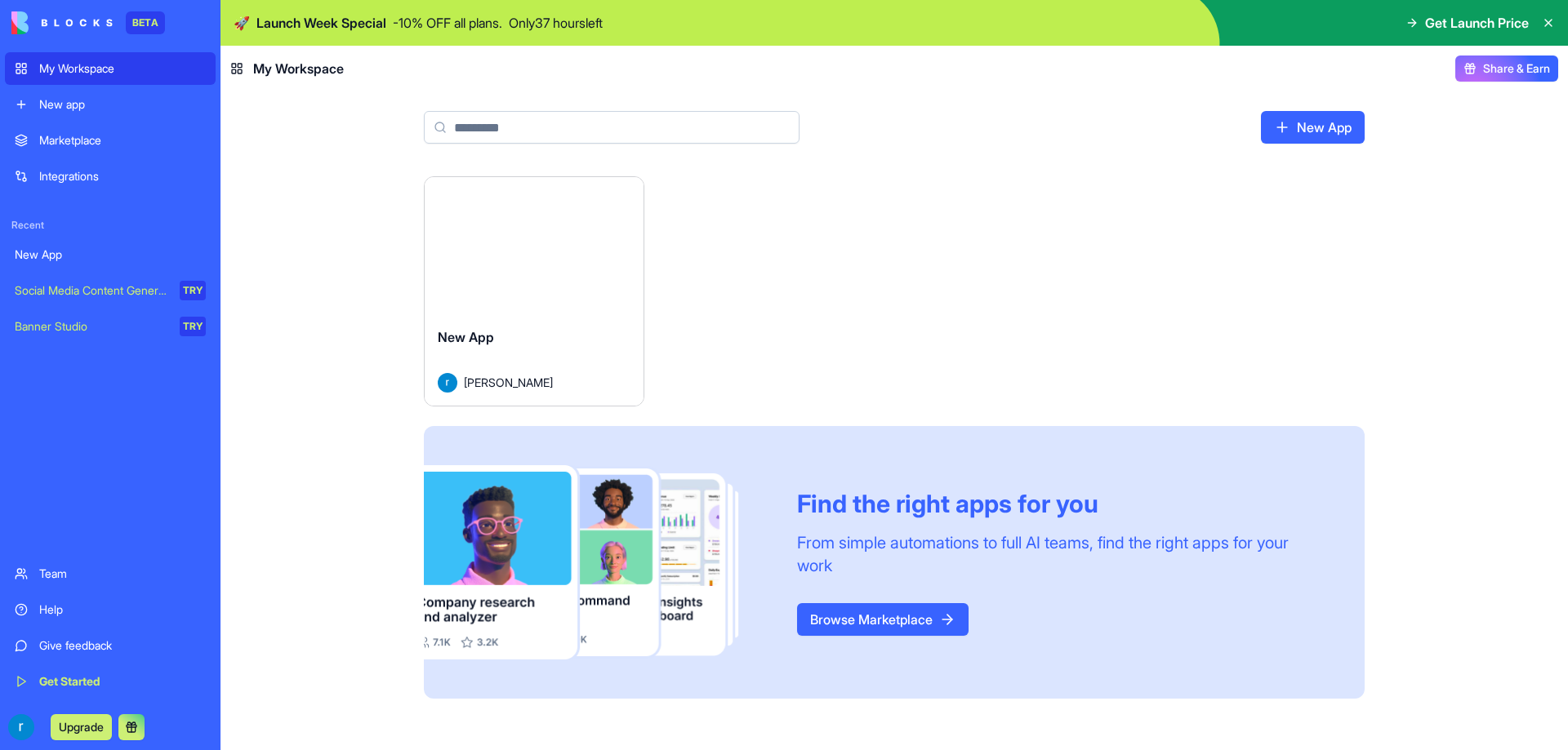
click at [476, 359] on div "New App" at bounding box center [534, 349] width 193 height 46
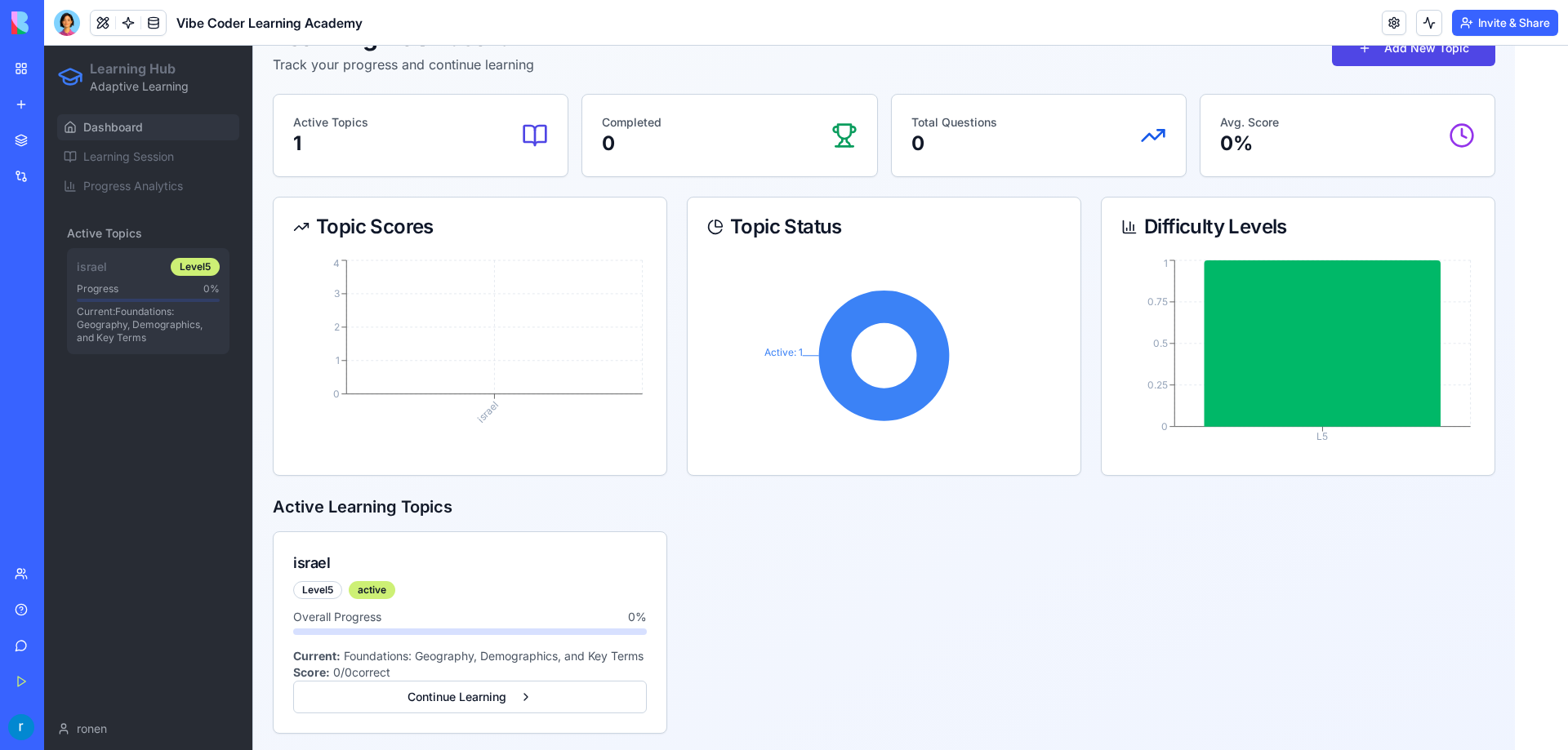
scroll to position [113, 0]
